Goal: Transaction & Acquisition: Purchase product/service

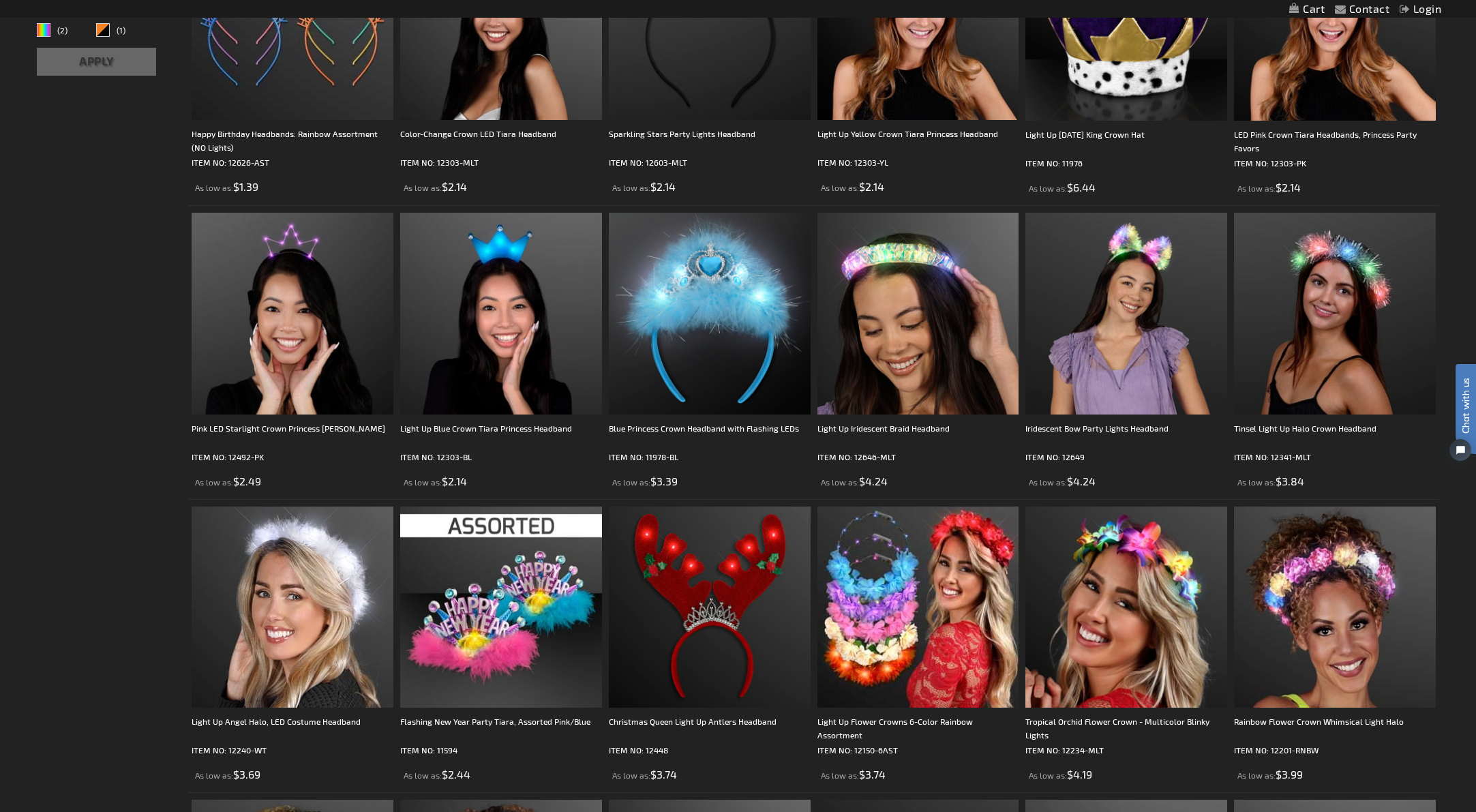
scroll to position [374, 0]
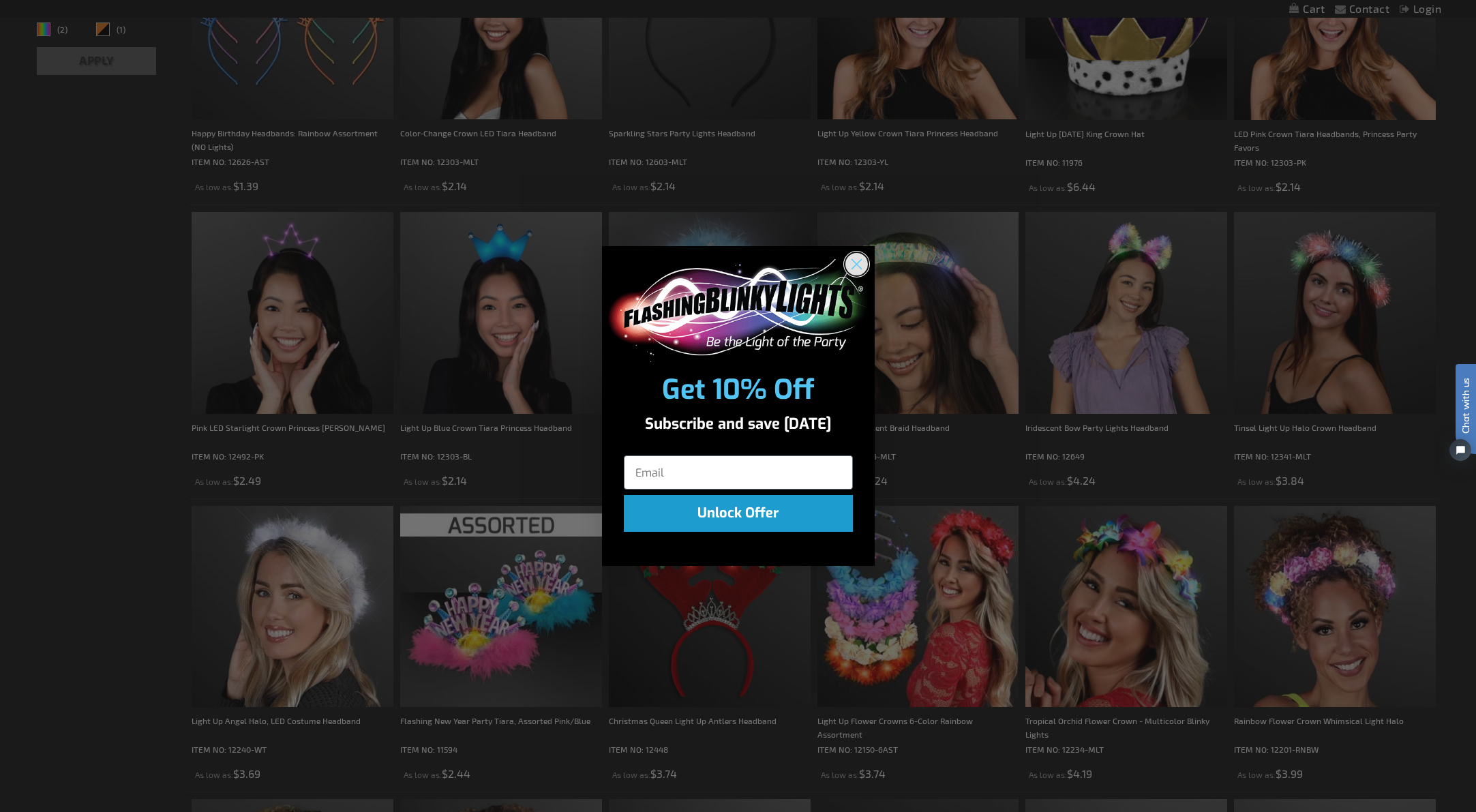
click at [853, 263] on circle "Close dialog" at bounding box center [856, 264] width 23 height 23
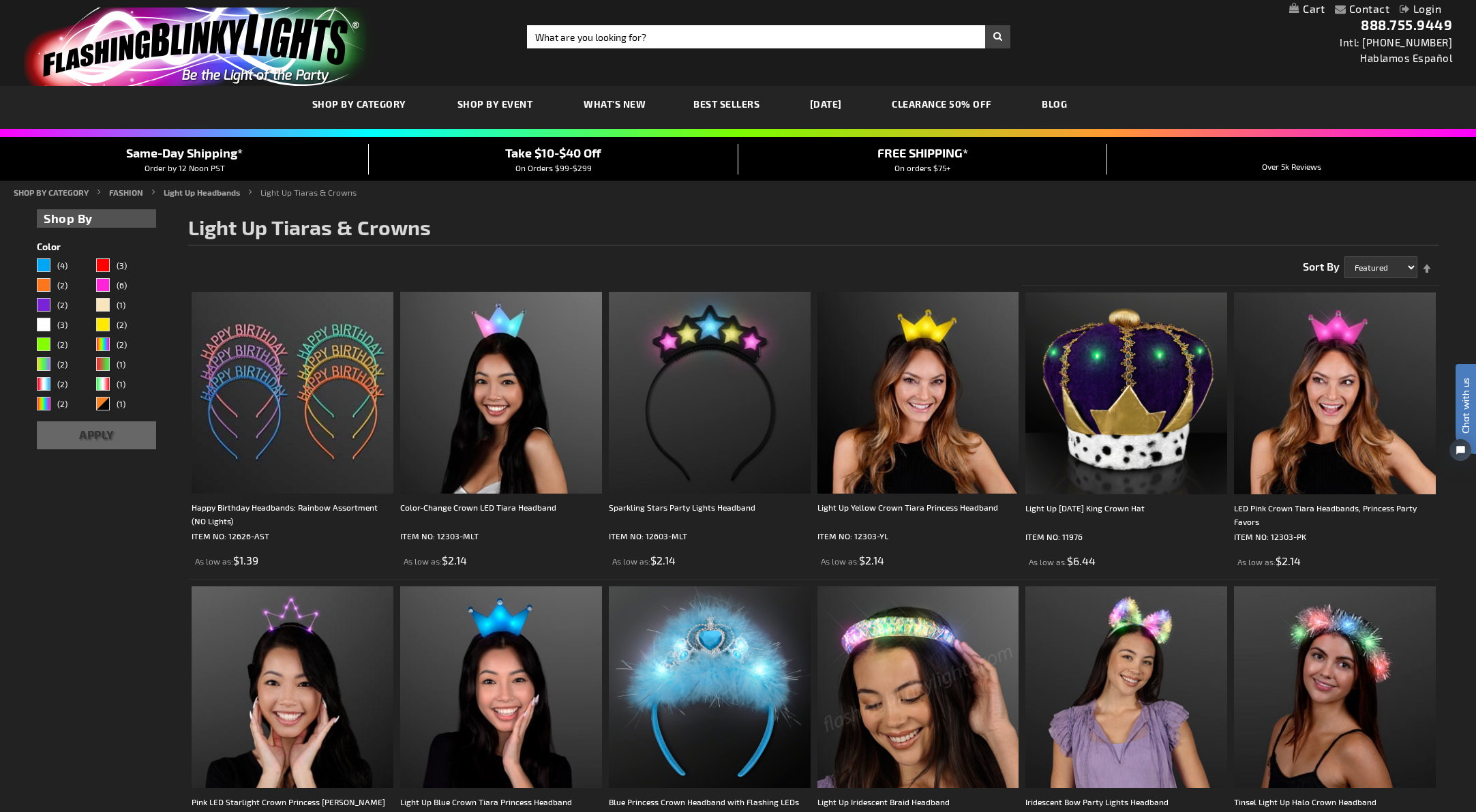
scroll to position [0, 0]
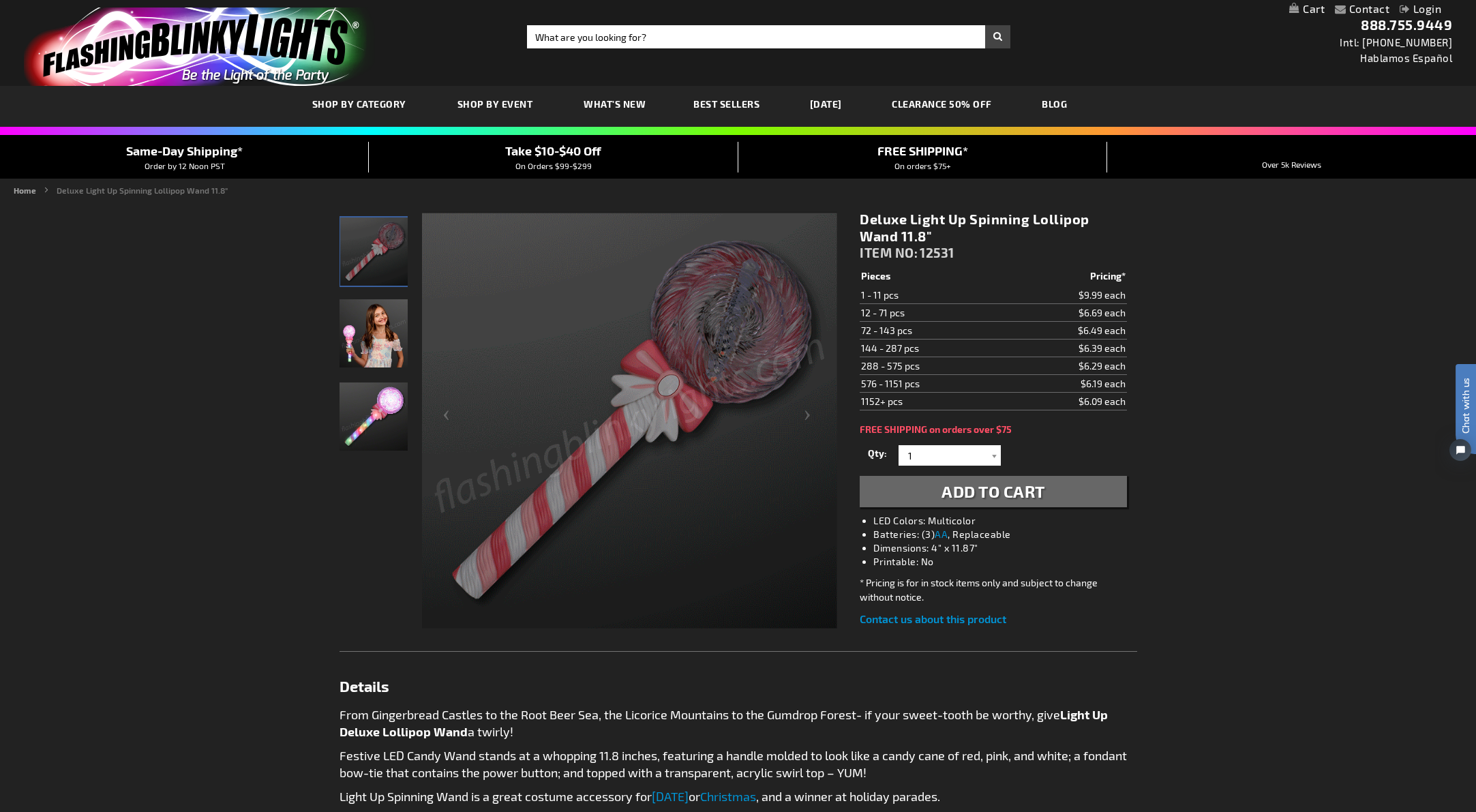
click at [387, 335] on img at bounding box center [374, 333] width 68 height 68
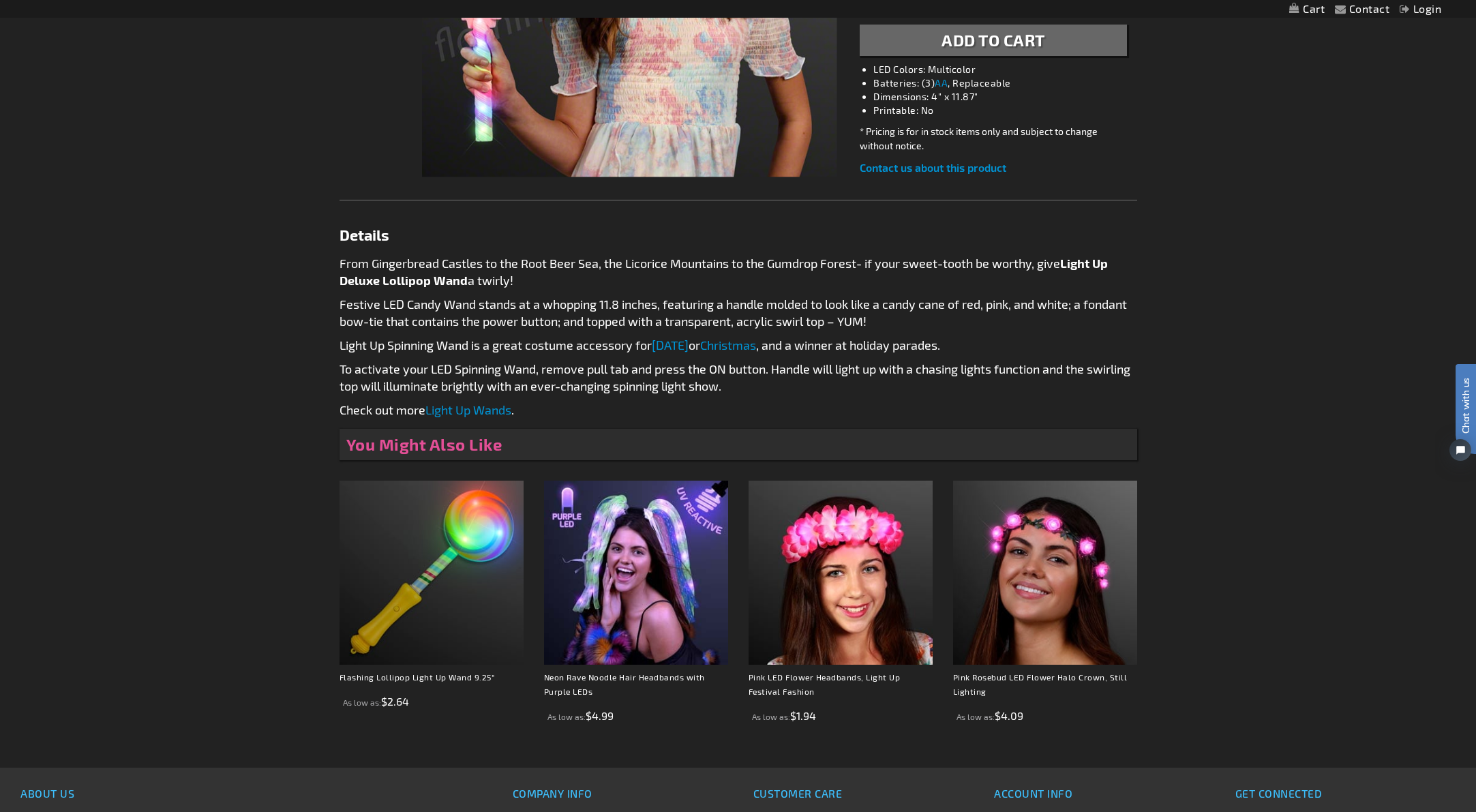
scroll to position [459, 0]
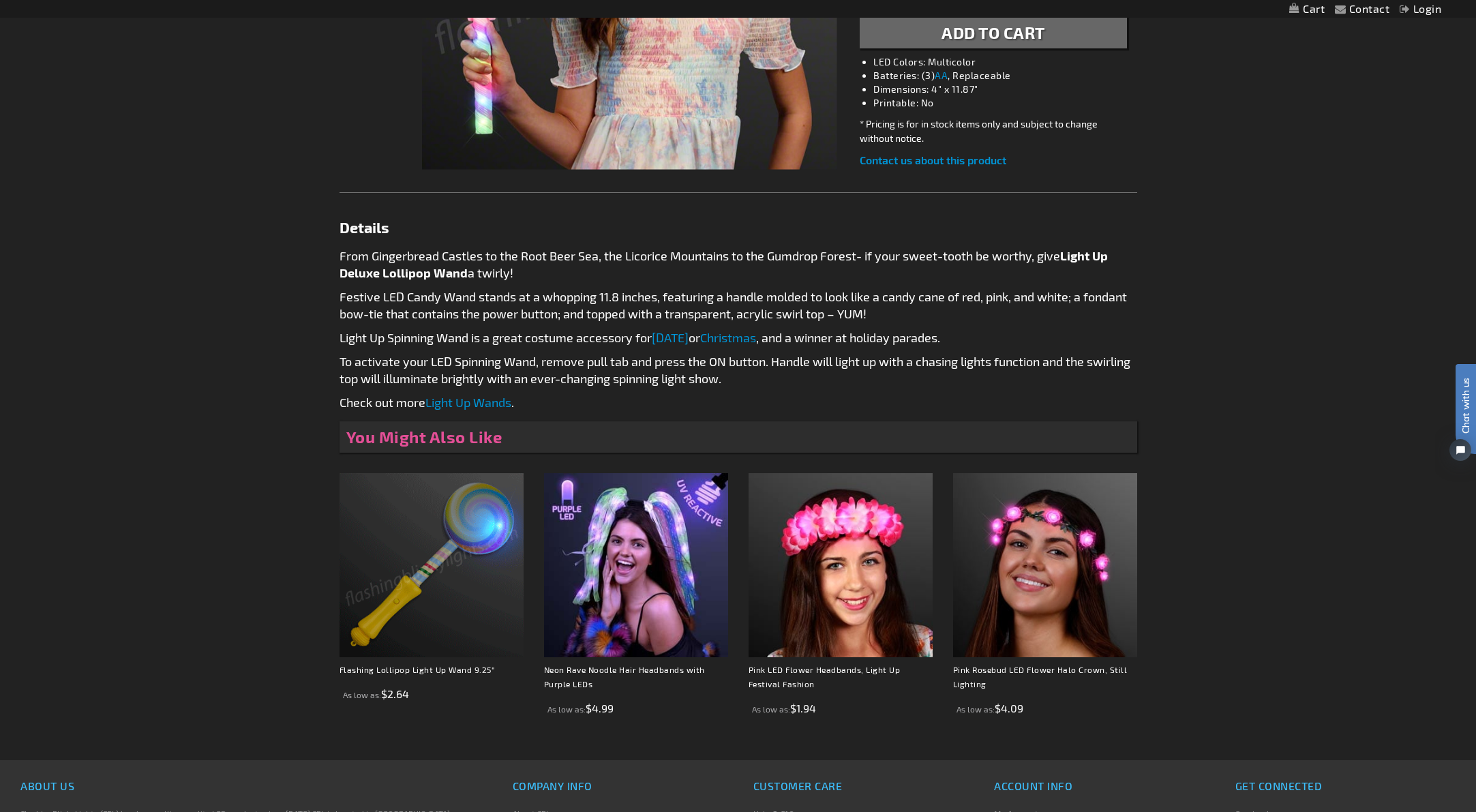
click at [437, 563] on img at bounding box center [431, 565] width 184 height 184
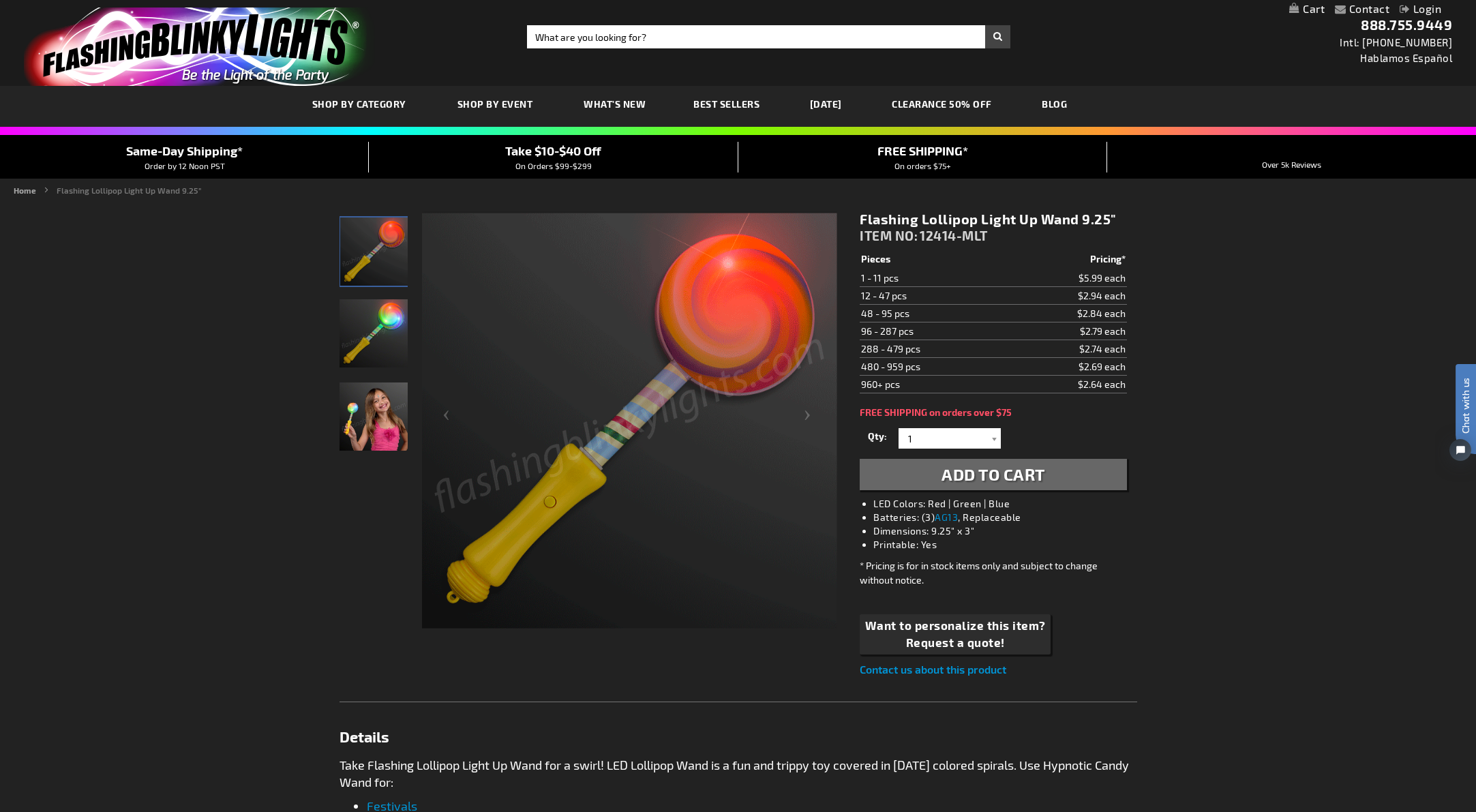
click at [498, 97] on link "Shop By Event" at bounding box center [496, 104] width 100 height 46
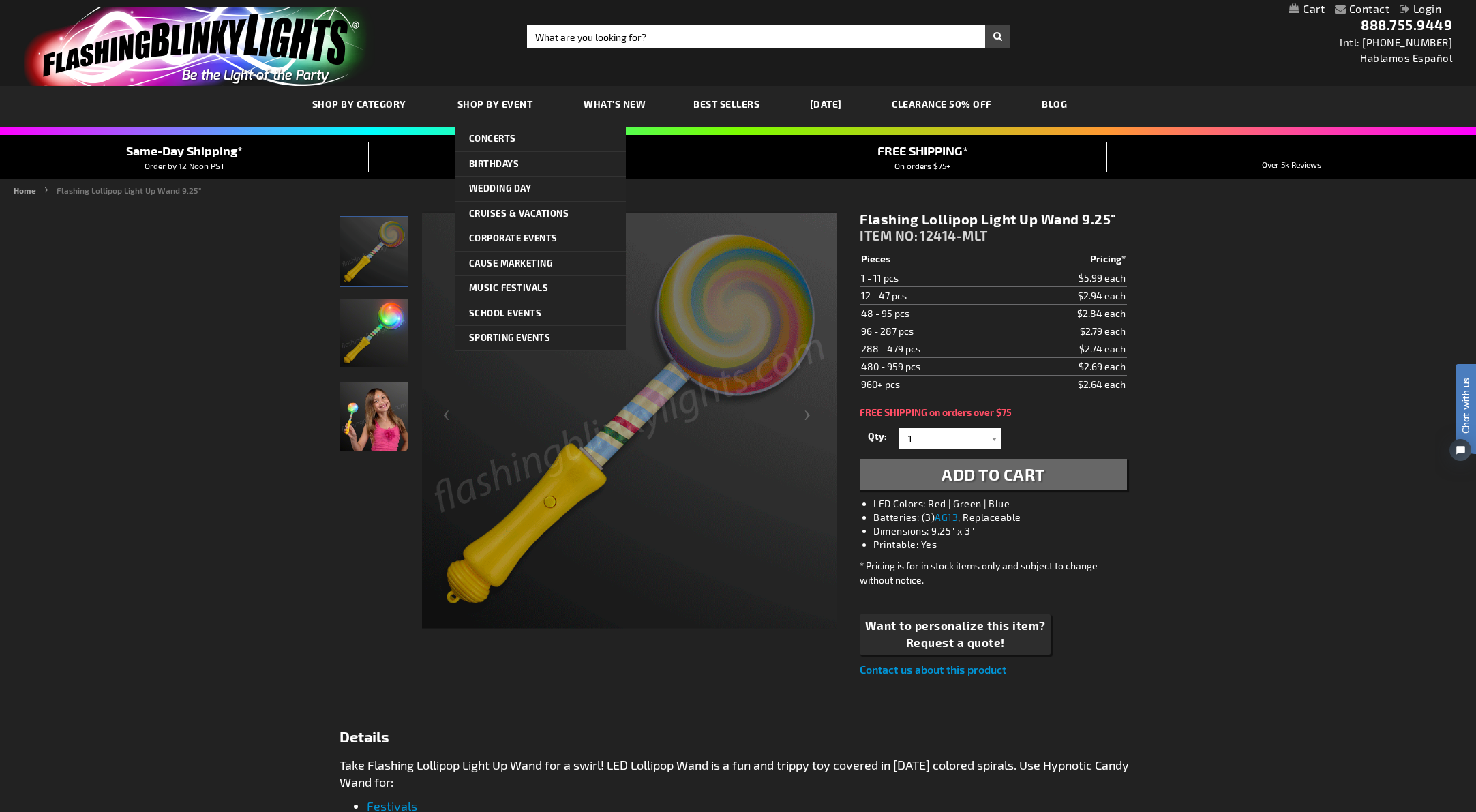
click at [497, 104] on span "Shop By Event" at bounding box center [495, 103] width 76 height 12
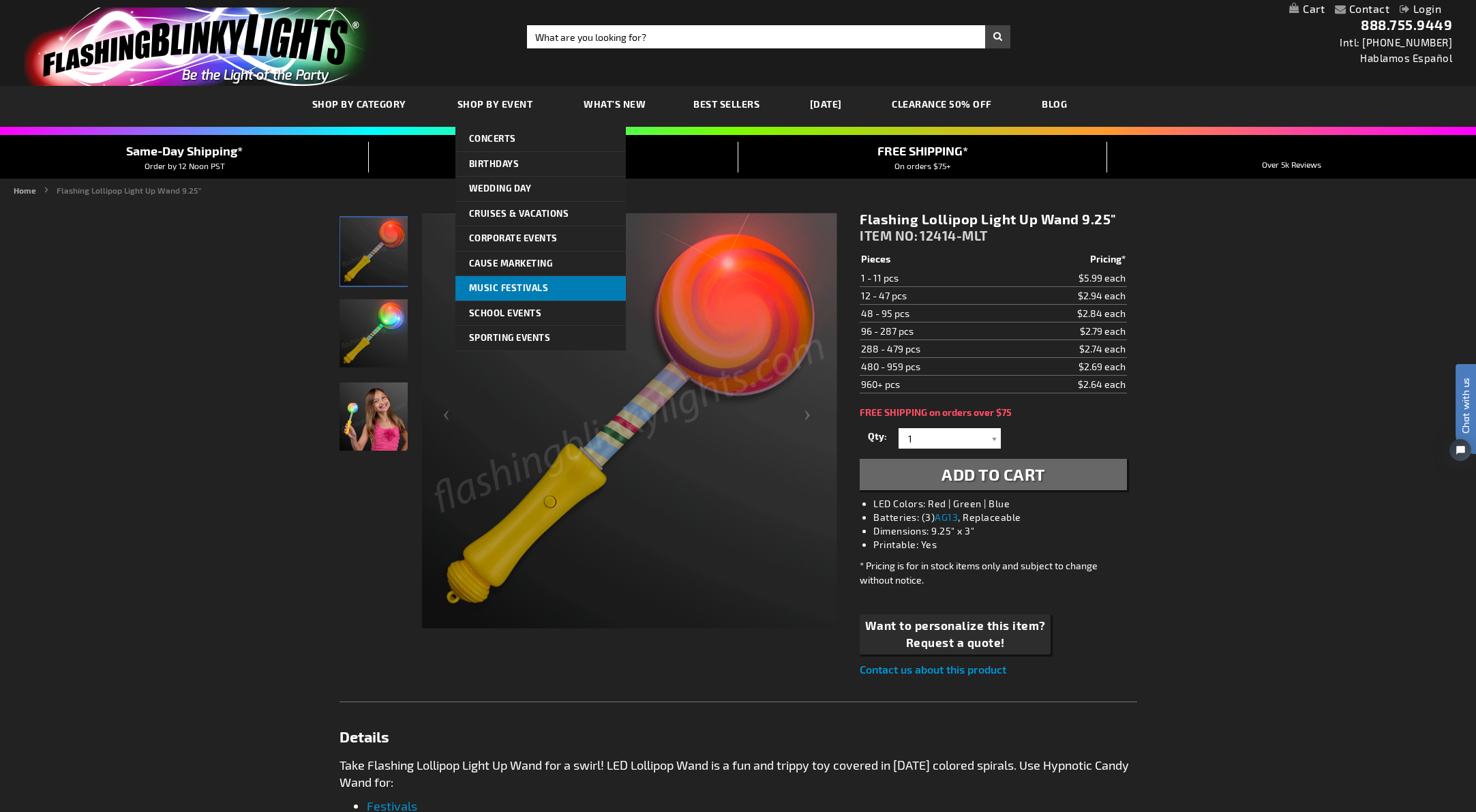
click at [525, 287] on span "Music Festivals" at bounding box center [508, 287] width 80 height 11
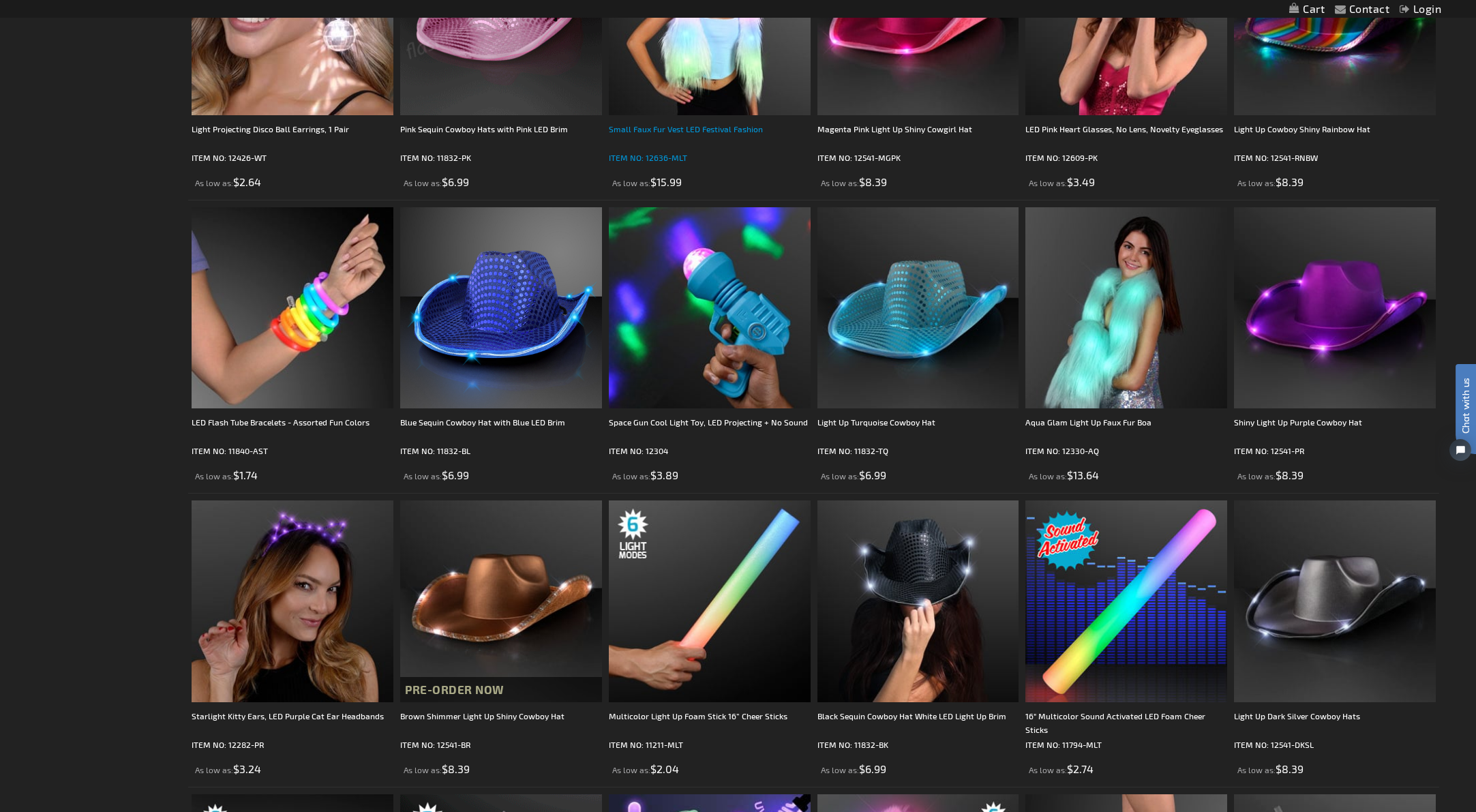
scroll to position [860, 0]
